Goal: Task Accomplishment & Management: Use online tool/utility

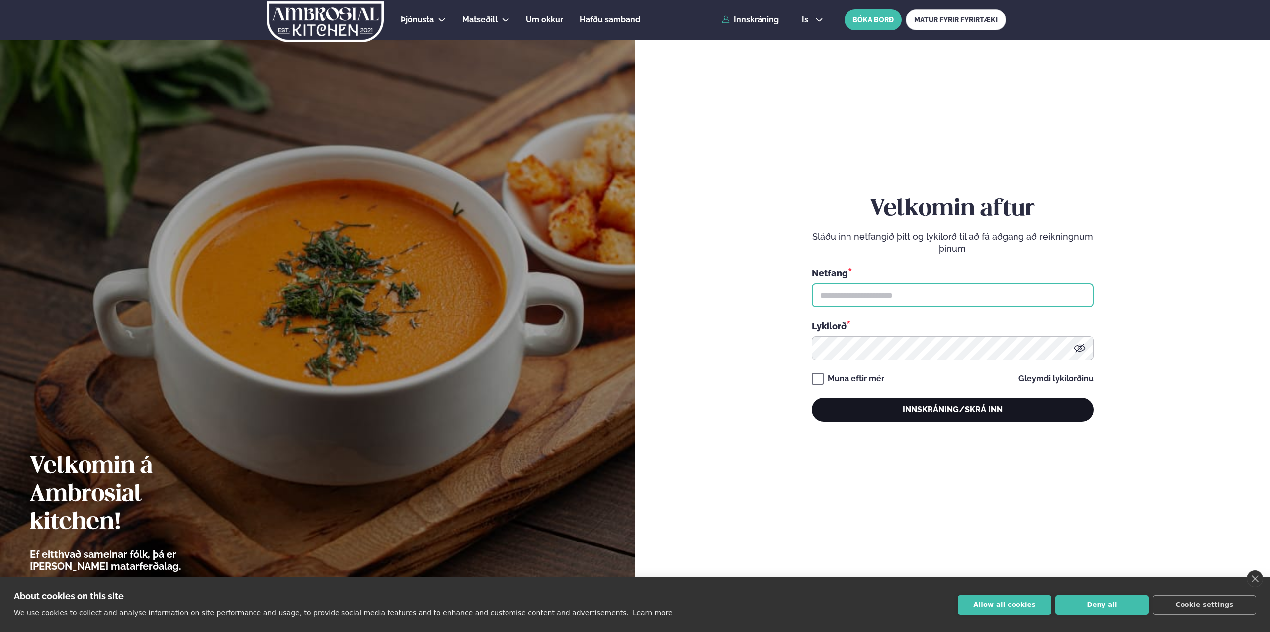
type input "**********"
click at [893, 409] on button "Innskráning/Skrá inn" at bounding box center [953, 410] width 282 height 24
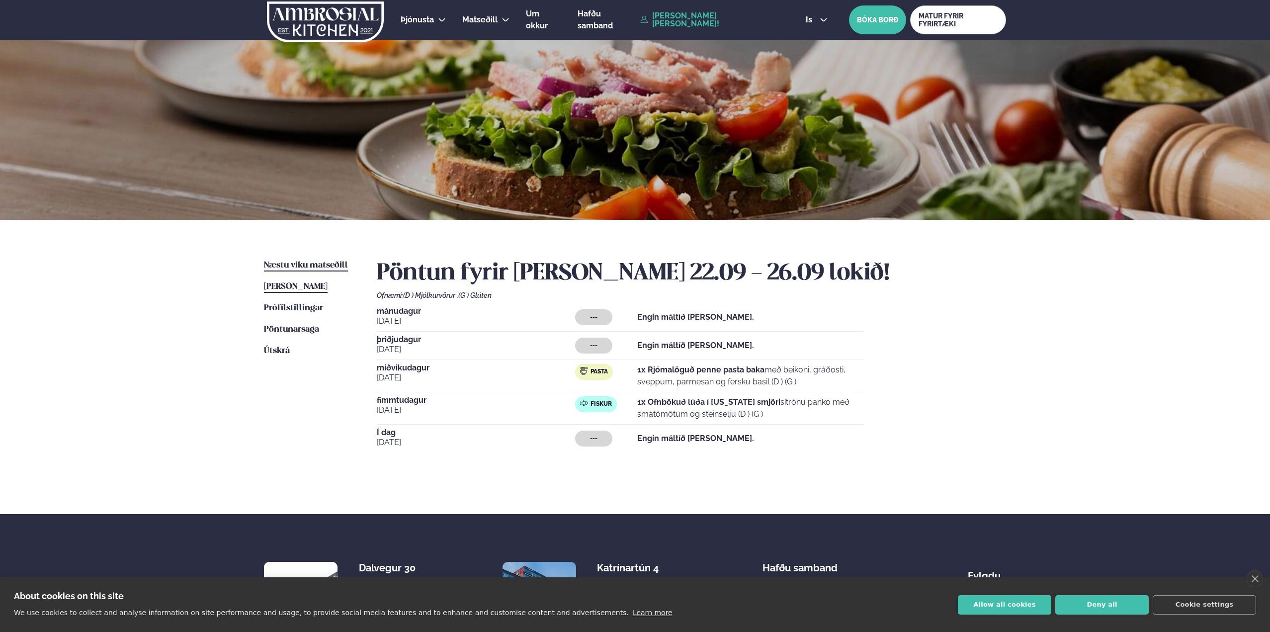
click at [303, 268] on span "Næstu viku matseðill" at bounding box center [306, 265] width 84 height 8
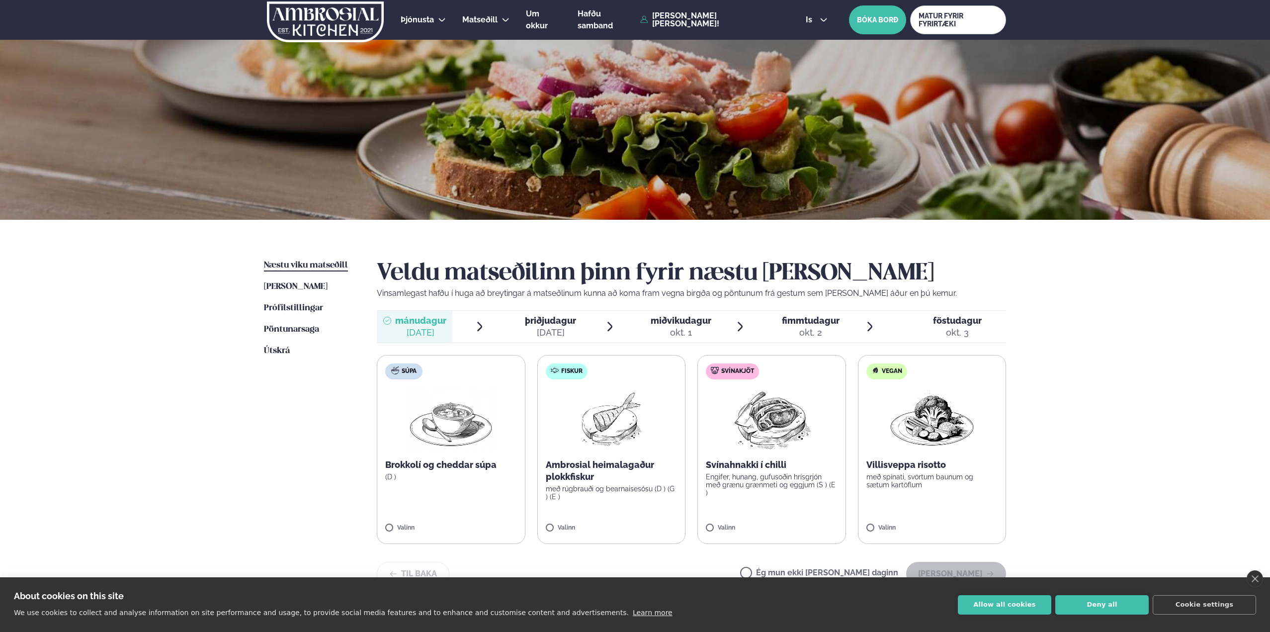
click at [677, 324] on span "miðvikudagur" at bounding box center [681, 320] width 61 height 10
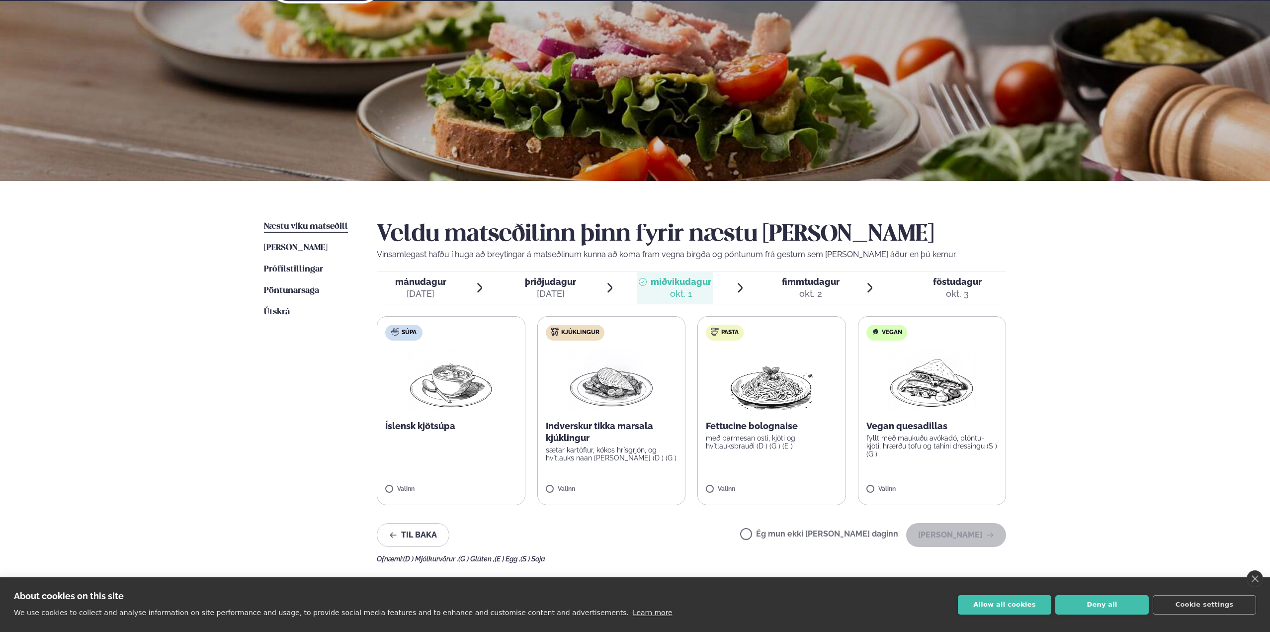
scroll to position [50, 0]
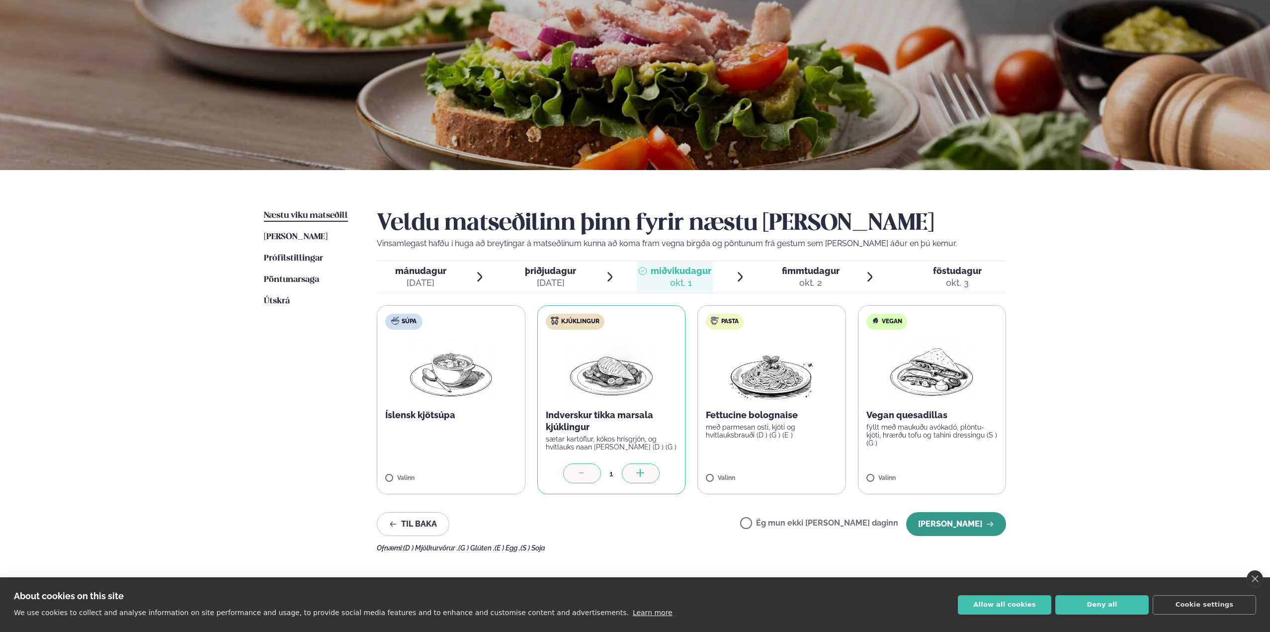
click at [971, 520] on button "[PERSON_NAME]" at bounding box center [956, 524] width 100 height 24
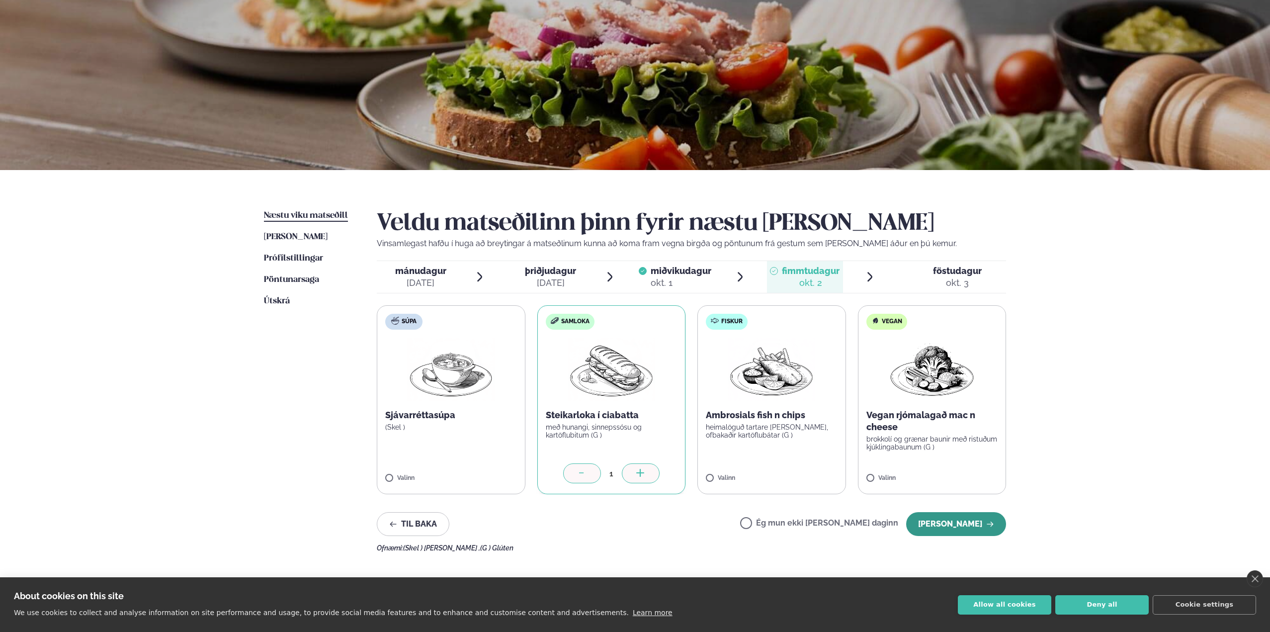
click at [955, 515] on button "[PERSON_NAME]" at bounding box center [956, 524] width 100 height 24
